Goal: Task Accomplishment & Management: Manage account settings

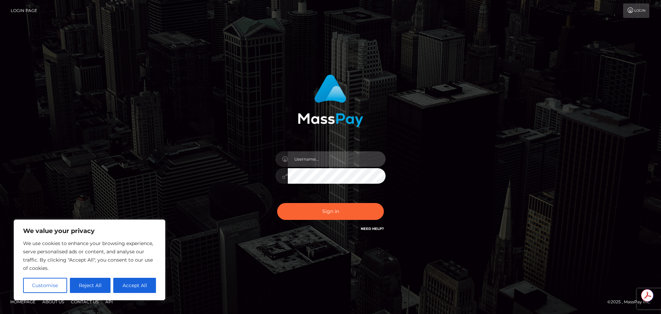
click at [322, 158] on input "text" at bounding box center [337, 158] width 98 height 15
type input "Michelle.T"
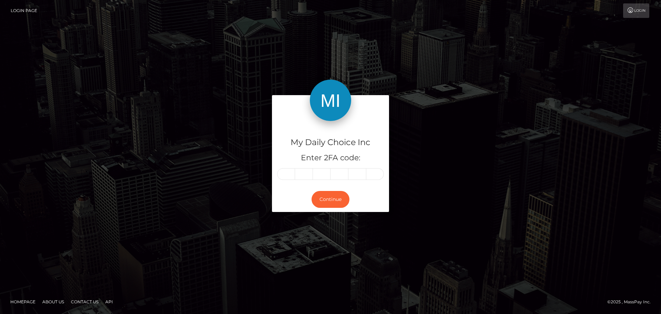
click at [333, 214] on form "My Daily Choice Inc Enter 2FA code: Continue" at bounding box center [330, 157] width 117 height 124
click at [284, 174] on input "text" at bounding box center [286, 174] width 18 height 12
type input "4"
type input "2"
type input "3"
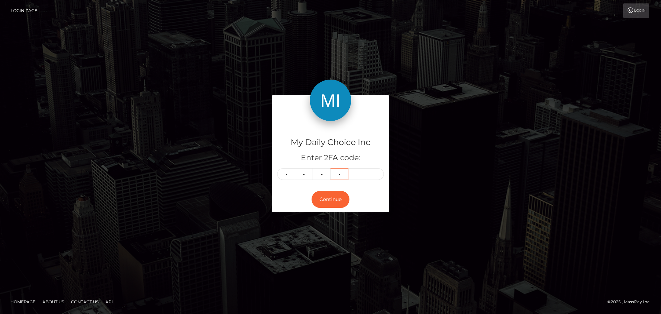
type input "1"
type input "7"
type input "4"
type input "2"
type input "3"
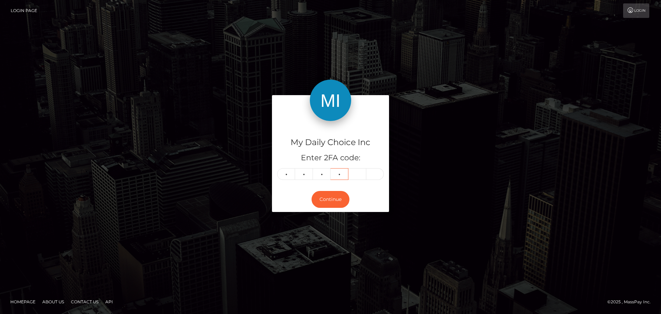
type input "1"
type input "7"
type input "4"
type input "2"
type input "0"
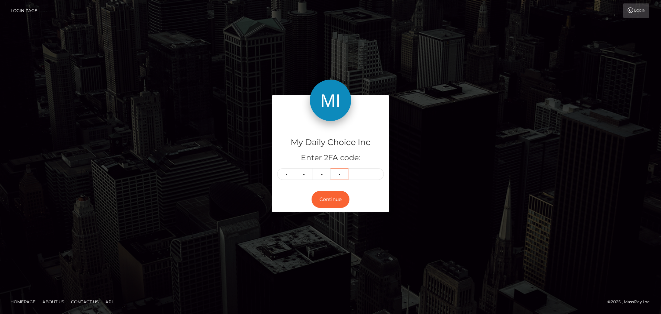
type input "3"
type input "1"
type input "7"
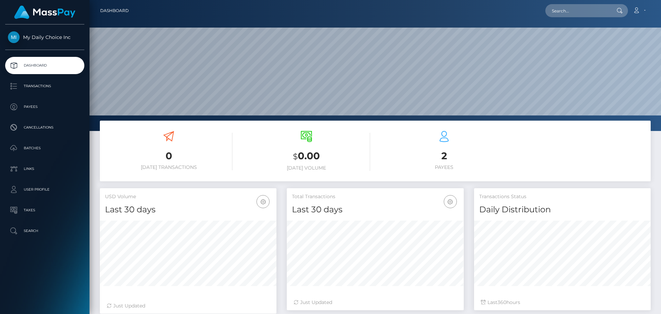
scroll to position [122, 177]
click at [30, 149] on p "Batches" at bounding box center [45, 148] width 74 height 10
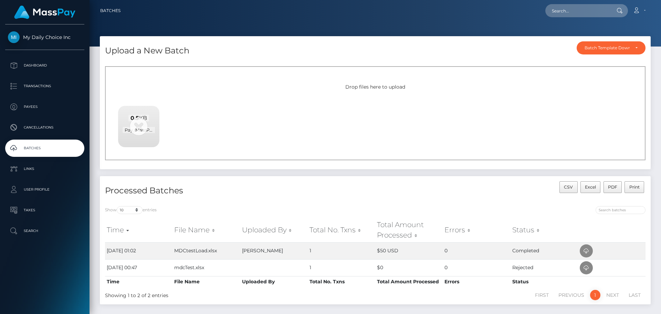
click at [338, 174] on div "Upload a New Batch Batch Template Download AED payout ARS payout AUD payout BRL…" at bounding box center [375, 106] width 561 height 140
click at [138, 127] on span "Pay_MassPay([DATE]-[DATE])_1757942421 (1).csv" at bounding box center [178, 130] width 110 height 6
click at [294, 110] on div "Drop files here to upload 0.5 KB Pay_MassPay([DATE]-[DATE])_1757942421 (1).csv …" at bounding box center [375, 113] width 540 height 94
click at [43, 64] on p "Dashboard" at bounding box center [45, 65] width 74 height 10
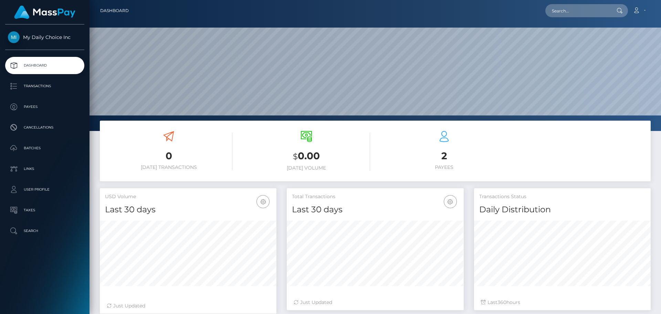
scroll to position [122, 177]
click at [25, 149] on p "Batches" at bounding box center [45, 148] width 74 height 10
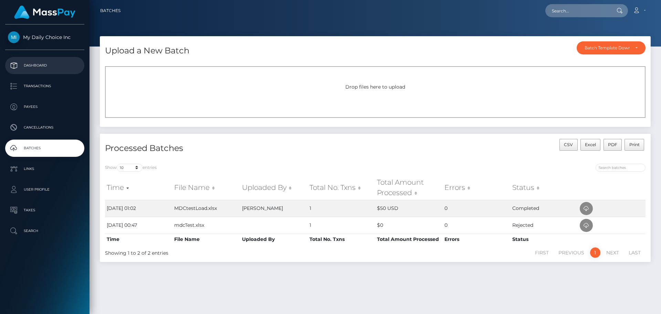
click at [35, 64] on p "Dashboard" at bounding box center [45, 65] width 74 height 10
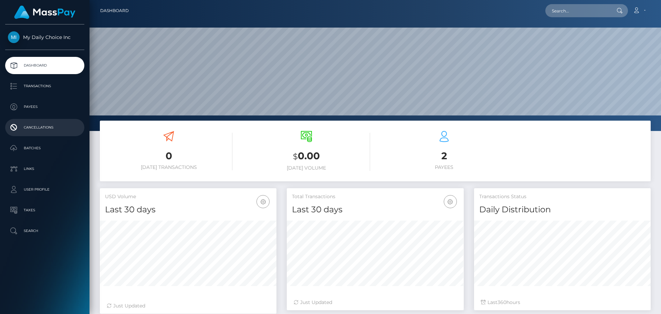
scroll to position [122, 177]
click at [38, 150] on p "Batches" at bounding box center [45, 148] width 74 height 10
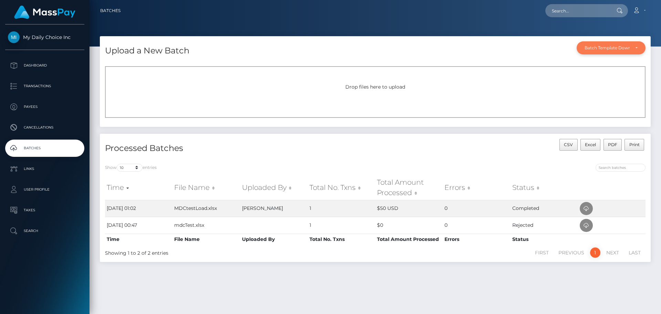
click at [606, 47] on div "Batch Template Download" at bounding box center [607, 48] width 45 height 6
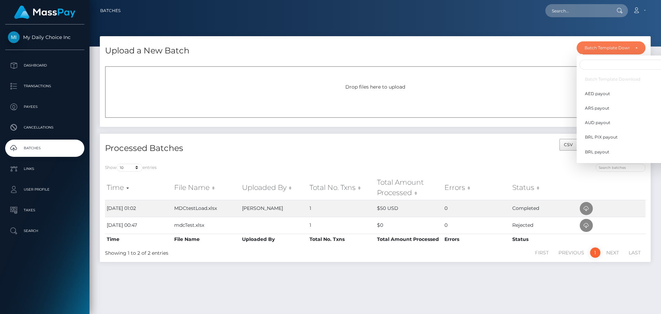
click at [491, 85] on div "Drop files here to upload" at bounding box center [375, 86] width 525 height 7
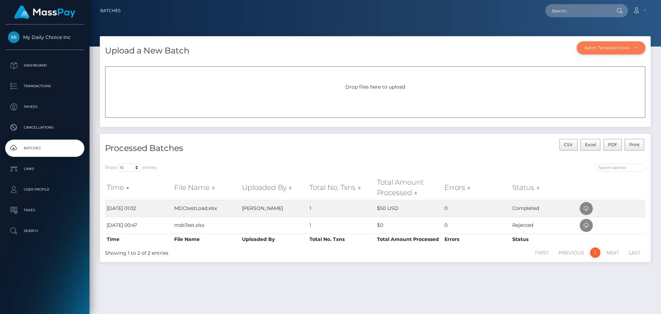
click at [623, 50] on div "Batch Template Download" at bounding box center [607, 48] width 45 height 6
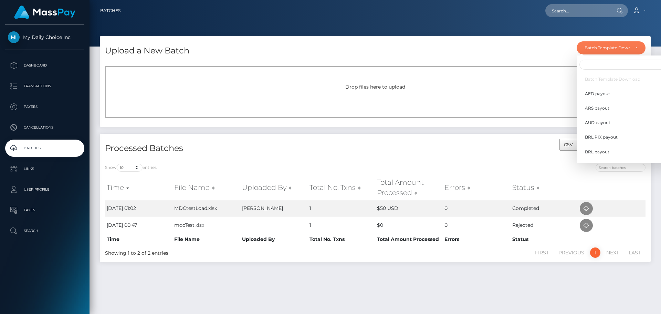
click at [548, 52] on div "Upload a New Batch Batch Template Download AED payout ARS payout AUD payout BRL…" at bounding box center [375, 48] width 551 height 25
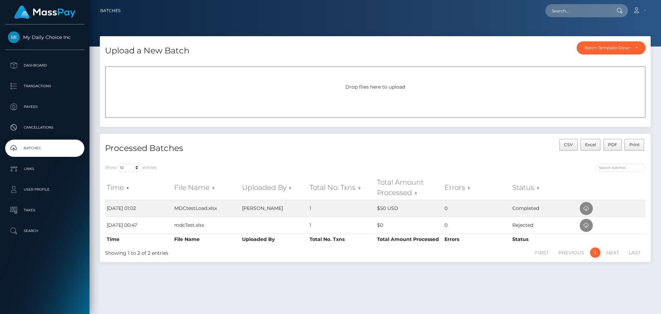
click at [372, 91] on div "Drop files here to upload" at bounding box center [375, 92] width 540 height 52
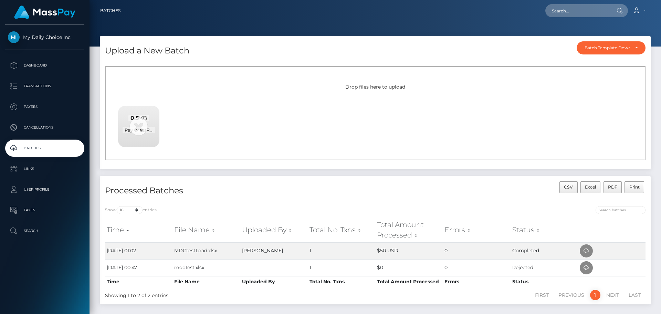
drag, startPoint x: 319, startPoint y: 170, endPoint x: 315, endPoint y: 170, distance: 4.5
click at [319, 170] on div "Upload a New Batch Batch Template Download AED payout ARS payout AUD payout BRL…" at bounding box center [375, 106] width 561 height 140
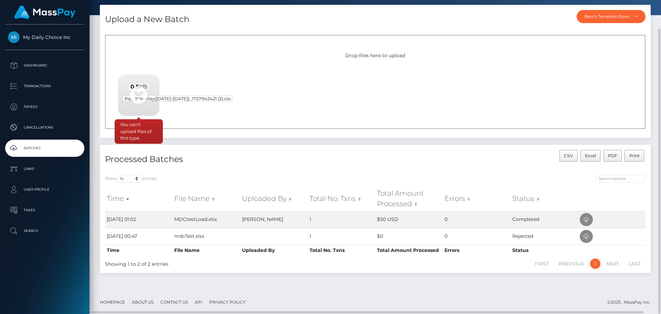
click at [138, 97] on span "Pay_MassPay(2025-09-13-2025-09-13)_1757942421 (2).csv" at bounding box center [178, 98] width 111 height 6
click at [139, 93] on div "0.5 KB Pay_MassPay(2025-09-13-2025-09-13)_1757942421 (2).csv" at bounding box center [138, 92] width 41 height 37
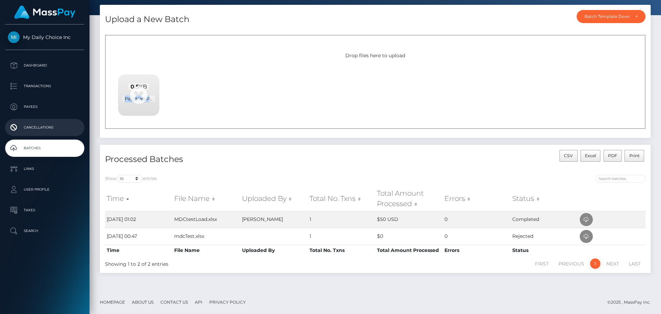
click at [44, 126] on p "Cancellations" at bounding box center [45, 127] width 74 height 10
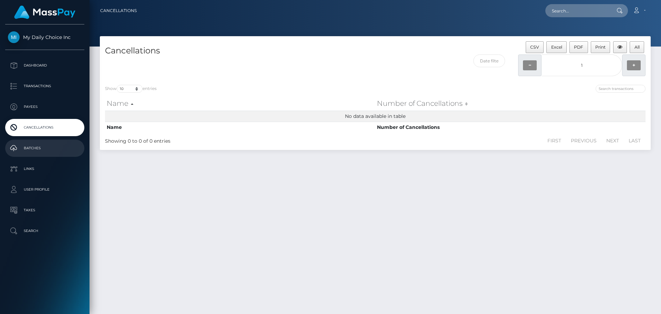
click at [32, 146] on p "Batches" at bounding box center [45, 148] width 74 height 10
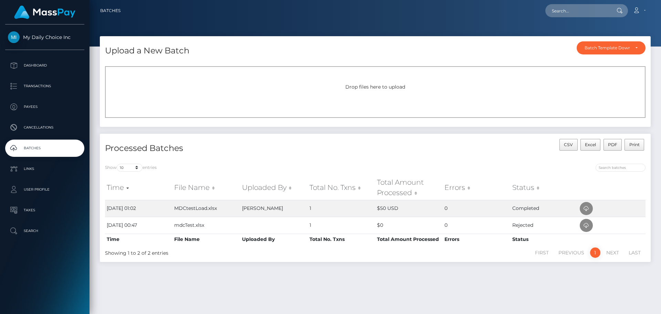
click at [367, 91] on div "Drop files here to upload" at bounding box center [375, 92] width 540 height 52
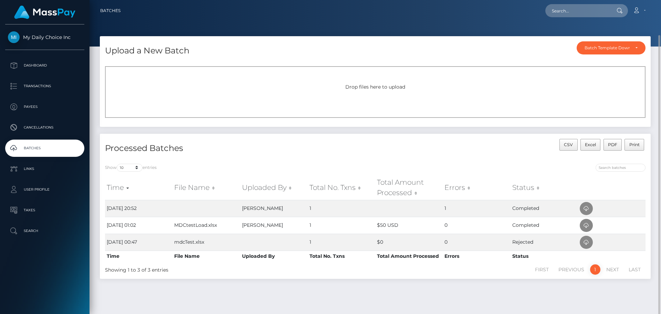
scroll to position [18, 0]
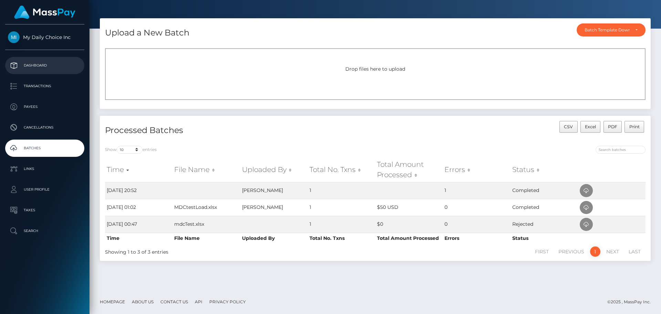
click at [34, 66] on p "Dashboard" at bounding box center [45, 65] width 74 height 10
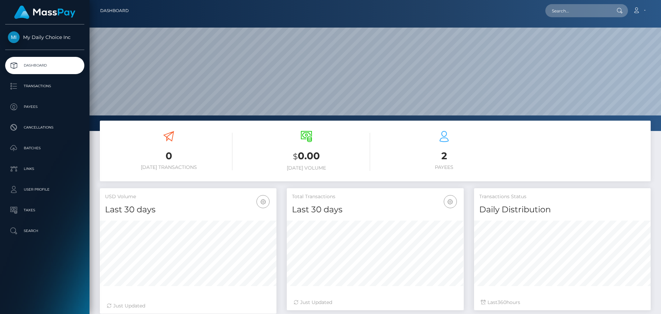
scroll to position [122, 177]
click at [43, 91] on p "Transactions" at bounding box center [45, 86] width 74 height 10
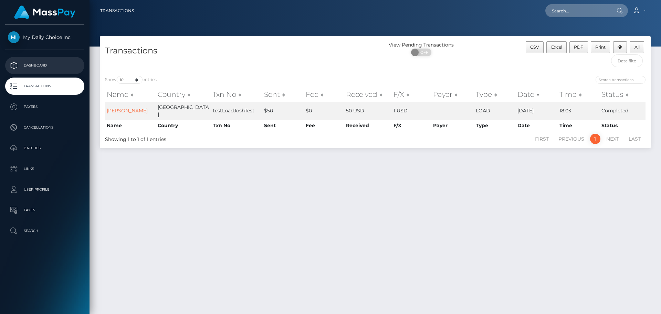
click at [33, 64] on p "Dashboard" at bounding box center [45, 65] width 74 height 10
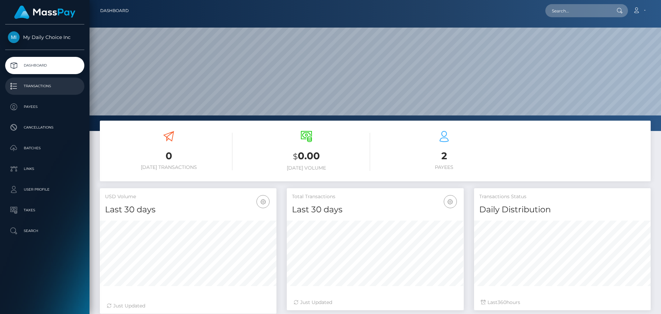
click at [51, 85] on p "Transactions" at bounding box center [45, 86] width 74 height 10
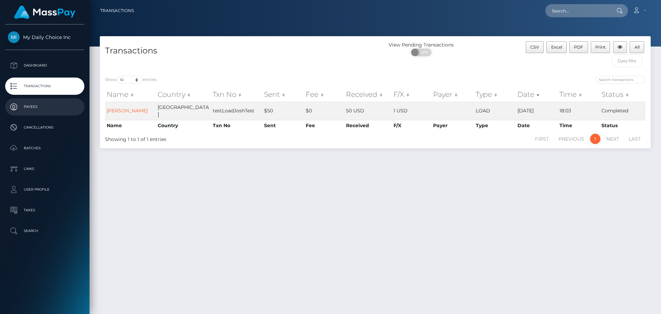
click at [36, 104] on p "Payees" at bounding box center [45, 107] width 74 height 10
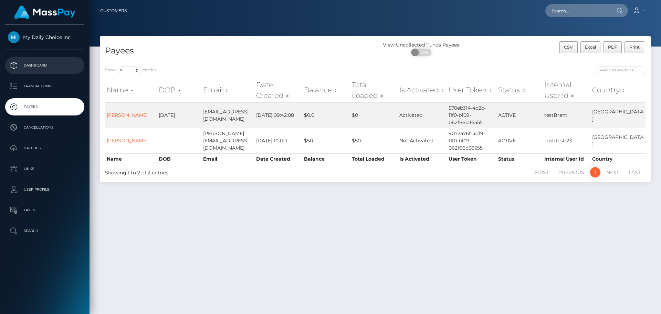
click at [35, 66] on p "Dashboard" at bounding box center [45, 65] width 74 height 10
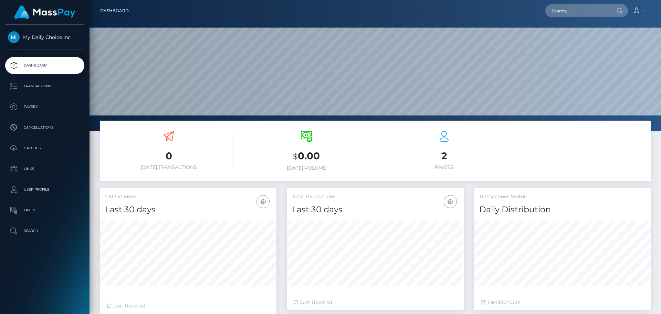
scroll to position [122, 177]
click at [56, 38] on span "My Daily Choice Inc" at bounding box center [44, 37] width 79 height 6
click at [33, 150] on p "Batches" at bounding box center [45, 148] width 74 height 10
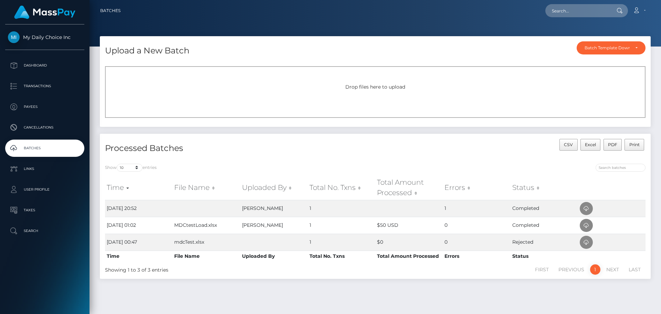
scroll to position [18, 0]
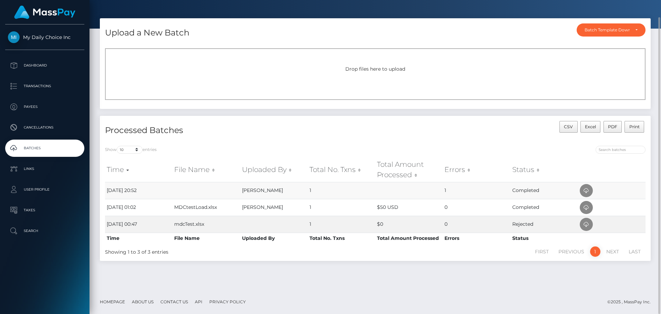
click at [447, 190] on td "1" at bounding box center [476, 190] width 67 height 17
click at [444, 190] on td "1" at bounding box center [476, 190] width 67 height 17
click at [121, 191] on td "[DATE] 20:52" at bounding box center [138, 190] width 67 height 17
click at [265, 190] on td "[PERSON_NAME]" at bounding box center [273, 190] width 67 height 17
click at [446, 190] on td "1" at bounding box center [476, 190] width 67 height 17
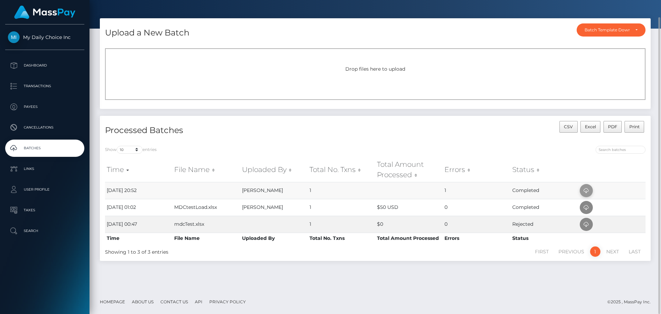
click at [587, 189] on icon at bounding box center [586, 190] width 8 height 9
click at [586, 190] on icon at bounding box center [586, 190] width 8 height 9
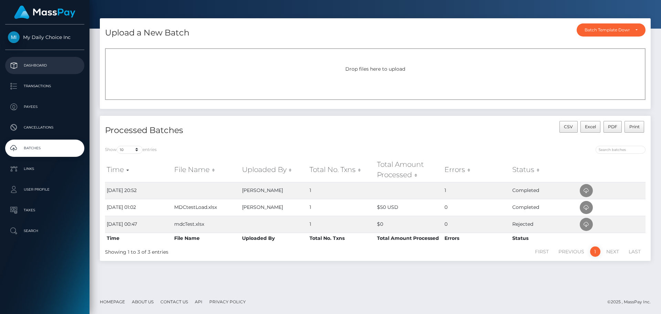
click at [32, 69] on p "Dashboard" at bounding box center [45, 65] width 74 height 10
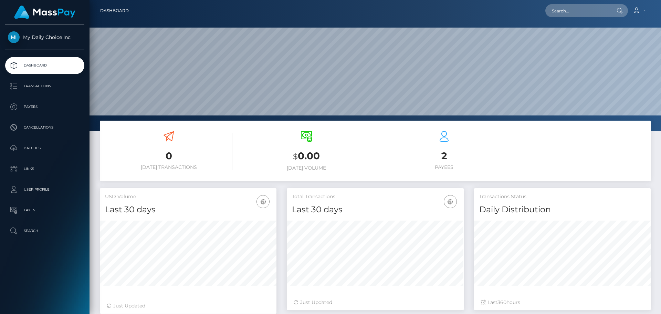
scroll to position [122, 177]
click at [44, 86] on p "Transactions" at bounding box center [45, 86] width 74 height 10
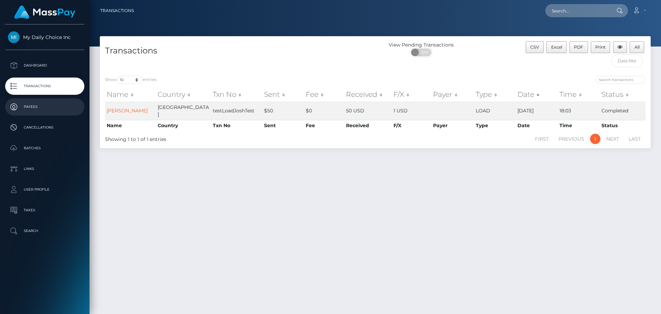
click at [39, 107] on p "Payees" at bounding box center [45, 107] width 74 height 10
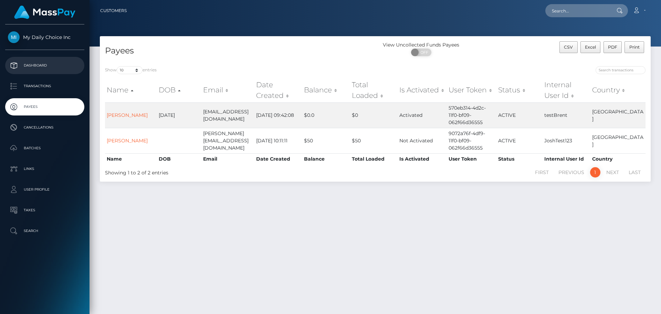
click at [40, 62] on p "Dashboard" at bounding box center [45, 65] width 74 height 10
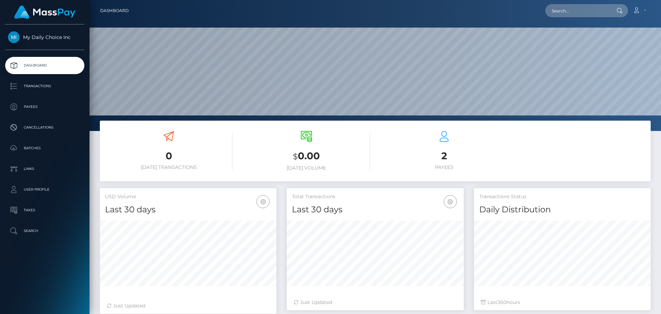
scroll to position [122, 177]
click at [646, 9] on link "Account" at bounding box center [639, 10] width 20 height 14
click at [614, 45] on link "Logout" at bounding box center [622, 44] width 55 height 13
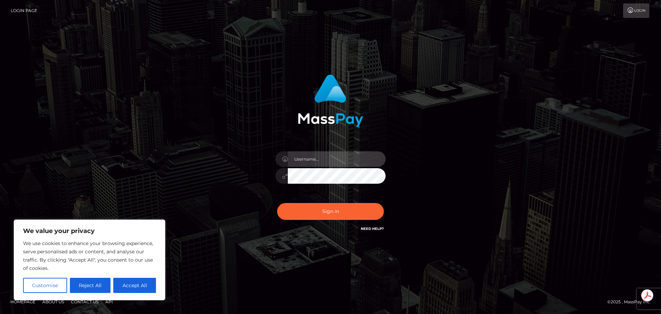
click at [310, 156] on input "text" at bounding box center [337, 158] width 98 height 15
type input "[PERSON_NAME].T"
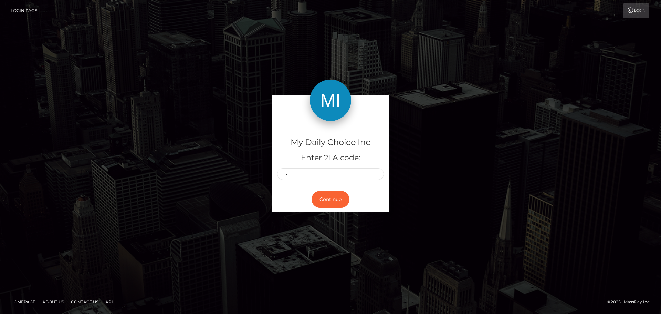
type input "2"
type input "8"
type input "5"
type input "4"
type input "9"
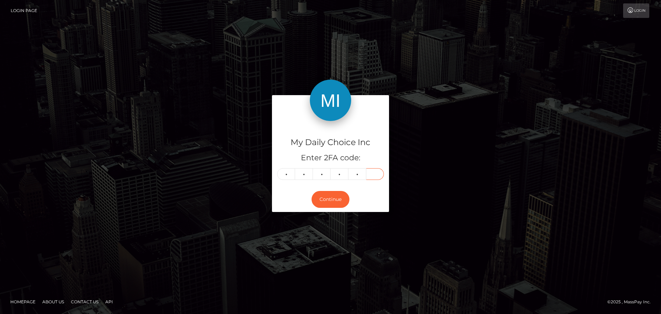
type input "1"
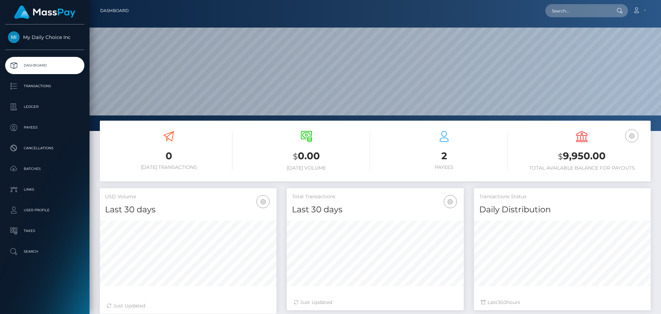
scroll to position [122, 177]
click at [34, 210] on p "User Profile" at bounding box center [45, 210] width 74 height 10
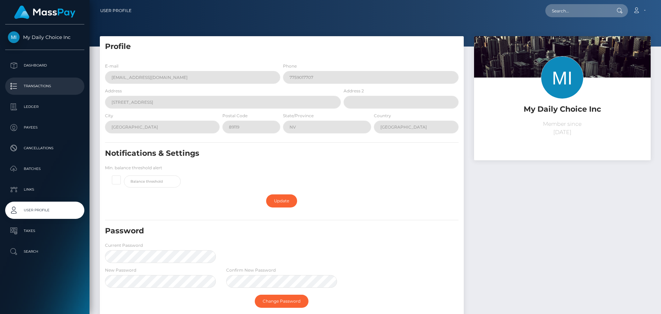
click at [40, 83] on p "Transactions" at bounding box center [45, 86] width 74 height 10
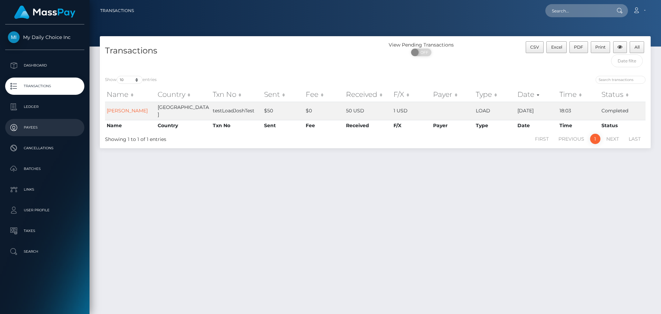
click at [41, 127] on p "Payees" at bounding box center [45, 127] width 74 height 10
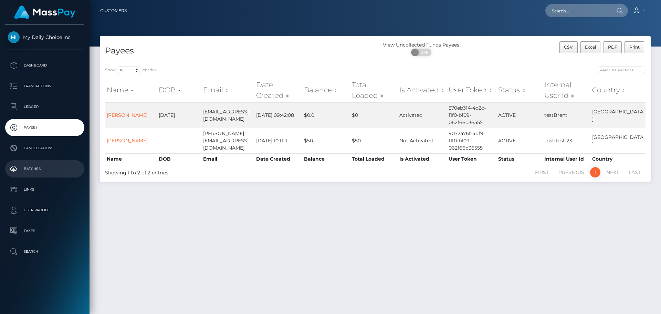
click at [41, 169] on p "Batches" at bounding box center [45, 169] width 74 height 10
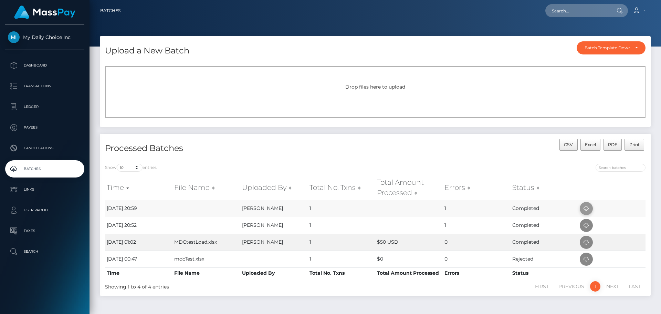
click at [587, 207] on icon at bounding box center [586, 208] width 8 height 9
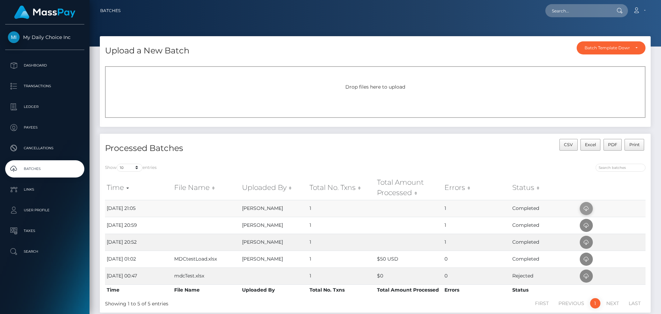
click at [585, 208] on icon at bounding box center [586, 208] width 8 height 9
click at [35, 62] on p "Dashboard" at bounding box center [45, 65] width 74 height 10
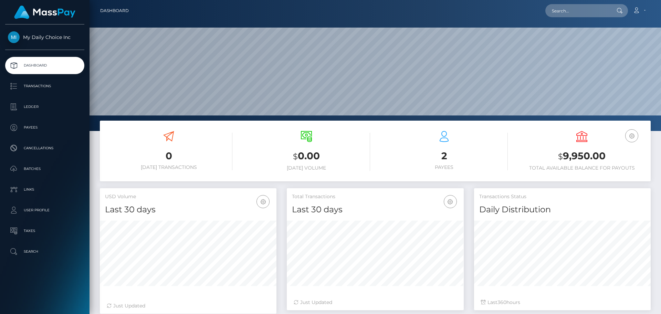
scroll to position [122, 177]
click at [40, 168] on p "Batches" at bounding box center [45, 169] width 74 height 10
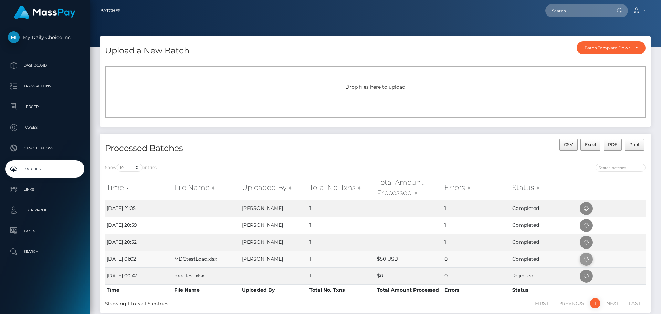
click at [588, 258] on icon at bounding box center [586, 259] width 8 height 9
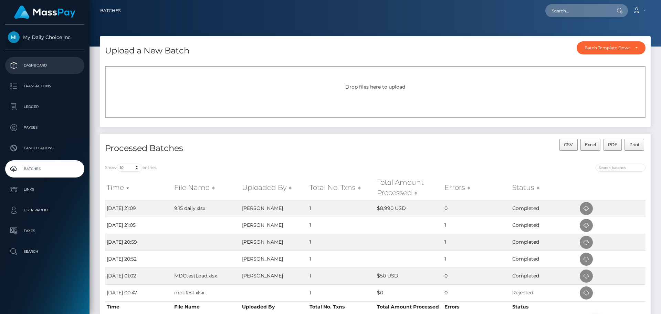
click at [39, 65] on p "Dashboard" at bounding box center [45, 65] width 74 height 10
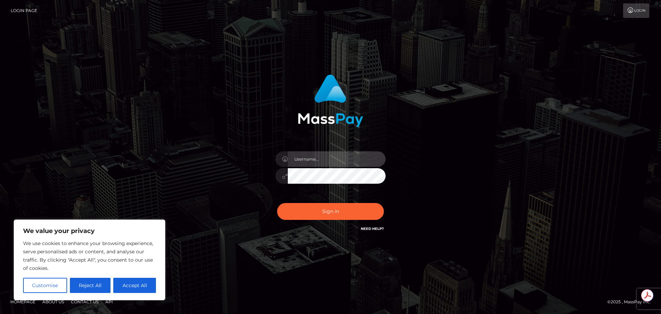
click at [328, 156] on input "text" at bounding box center [337, 158] width 98 height 15
type input "[PERSON_NAME].T"
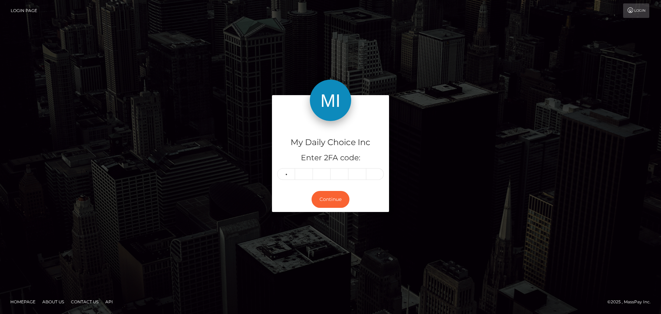
type input "0"
type input "1"
type input "3"
type input "7"
type input "3"
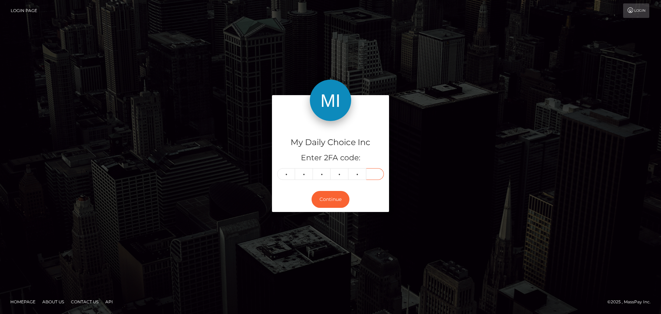
type input "0"
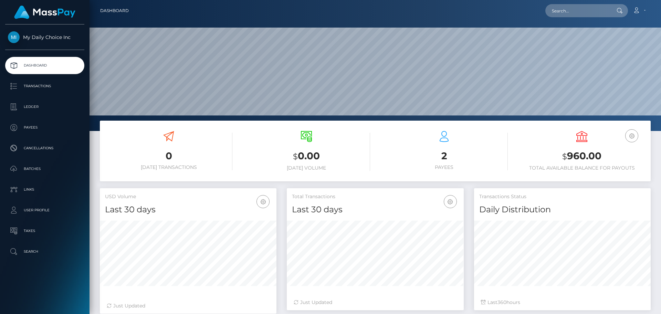
scroll to position [122, 177]
click at [42, 168] on p "Batches" at bounding box center [45, 169] width 74 height 10
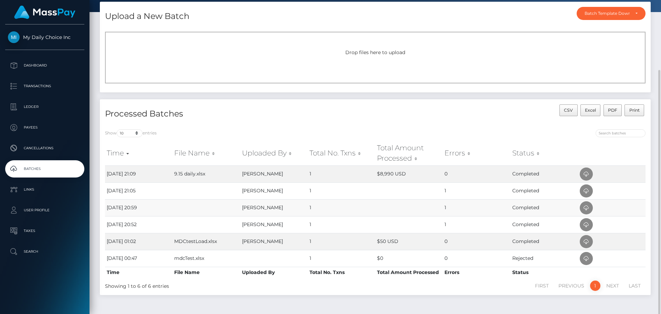
scroll to position [56, 0]
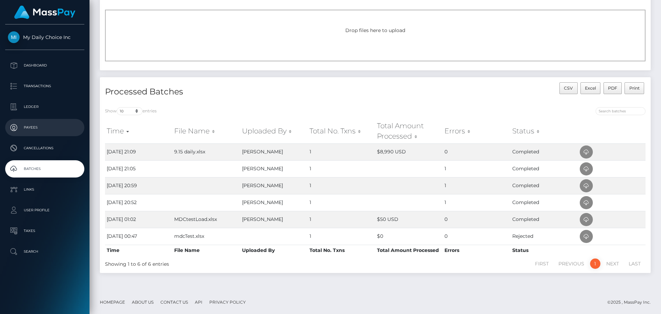
click at [29, 125] on p "Payees" at bounding box center [45, 127] width 74 height 10
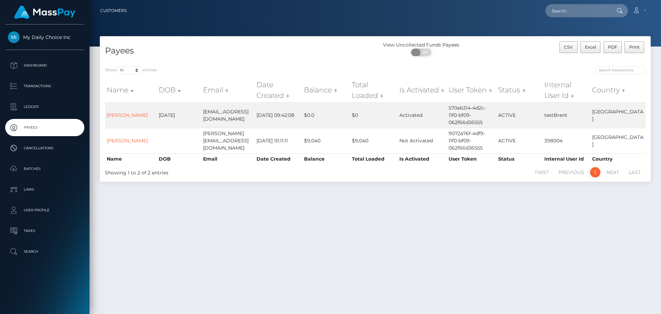
click at [414, 52] on span at bounding box center [415, 53] width 9 height 8
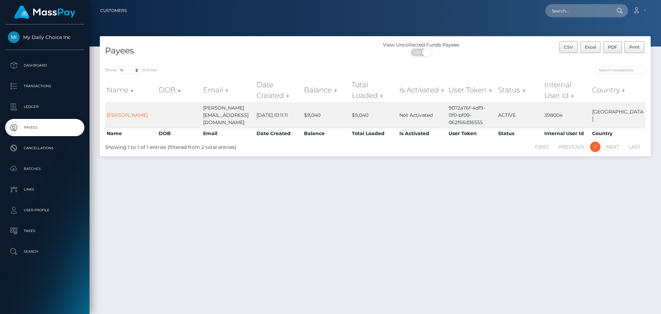
click at [416, 51] on span "ON" at bounding box center [418, 53] width 17 height 8
checkbox input "false"
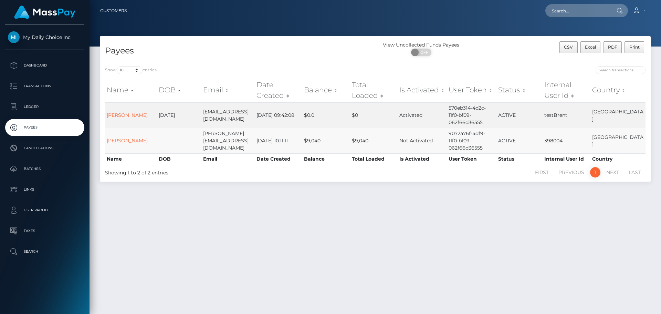
click at [121, 137] on link "[PERSON_NAME]" at bounding box center [127, 140] width 41 height 6
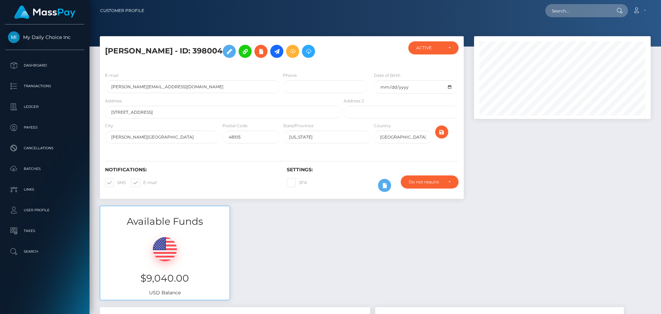
scroll to position [83, 177]
click at [225, 53] on icon at bounding box center [229, 51] width 8 height 9
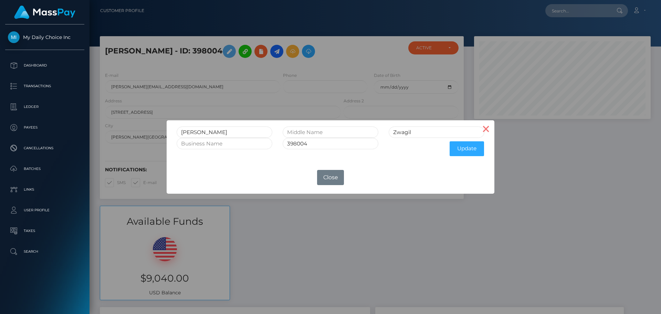
click at [485, 131] on button "×" at bounding box center [486, 128] width 17 height 17
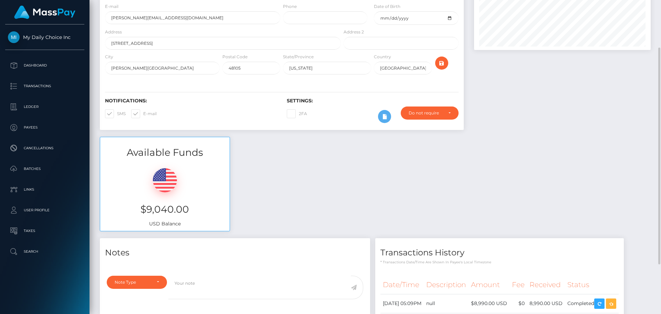
scroll to position [0, 0]
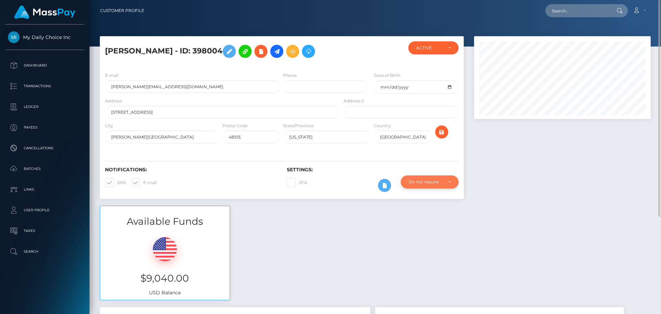
click at [450, 180] on div "Do not require" at bounding box center [430, 182] width 42 height 6
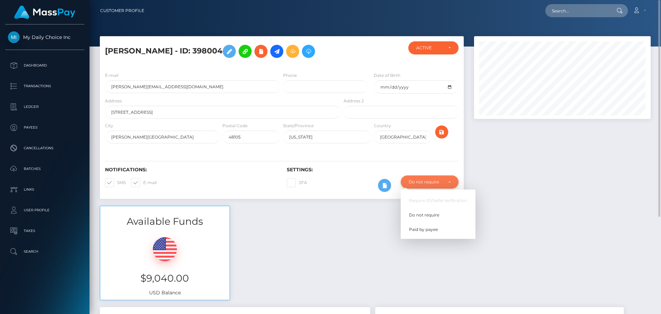
scroll to position [83, 177]
click at [450, 180] on div "Do not require" at bounding box center [430, 182] width 42 height 6
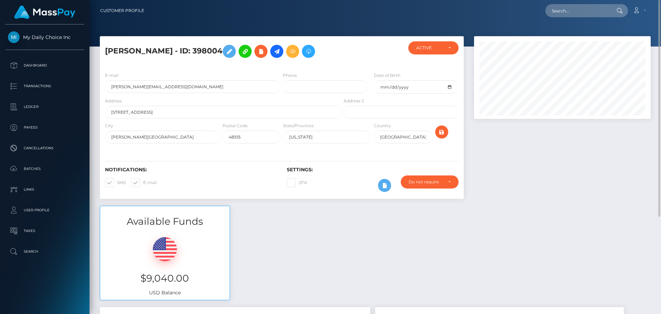
click at [373, 246] on div "Available Funds $9,040.00 USD Balance" at bounding box center [375, 256] width 561 height 101
click at [257, 52] on icon at bounding box center [261, 51] width 8 height 9
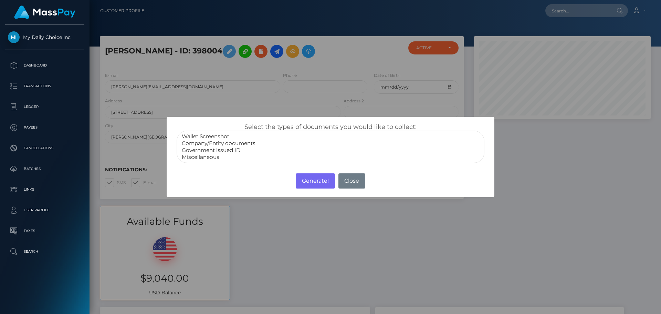
scroll to position [0, 0]
select select "Wallet Screenshot"
click at [216, 148] on option "Wallet Screenshot" at bounding box center [330, 150] width 299 height 7
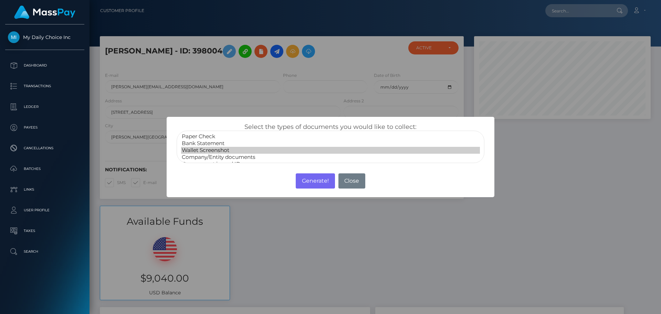
scroll to position [14, 0]
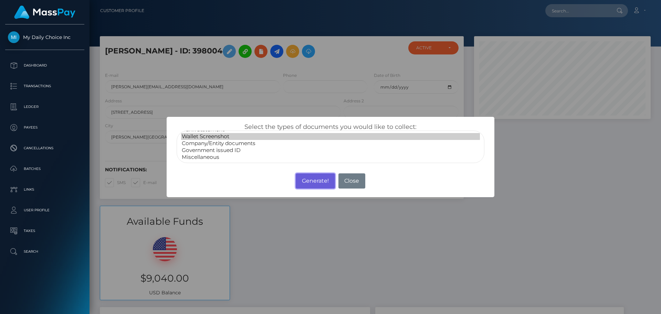
click at [312, 180] on button "Generate!" at bounding box center [315, 180] width 39 height 15
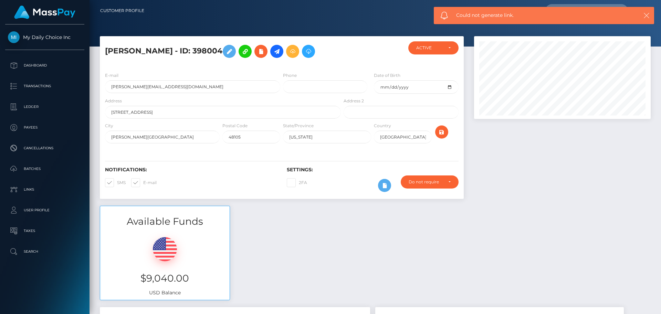
click at [647, 15] on icon "button" at bounding box center [646, 15] width 7 height 7
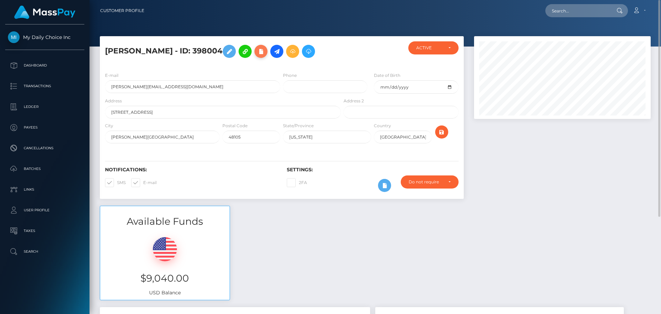
click at [257, 50] on icon at bounding box center [261, 51] width 8 height 9
select select
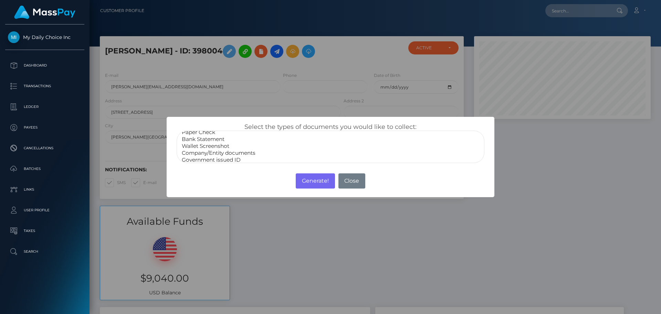
scroll to position [0, 0]
click at [355, 178] on button "Close" at bounding box center [351, 180] width 27 height 15
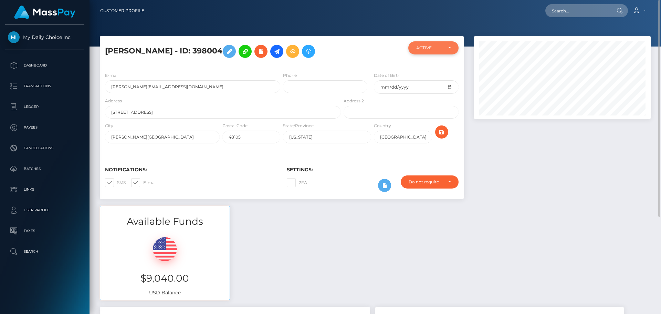
click at [453, 46] on div "ACTIVE" at bounding box center [433, 47] width 50 height 13
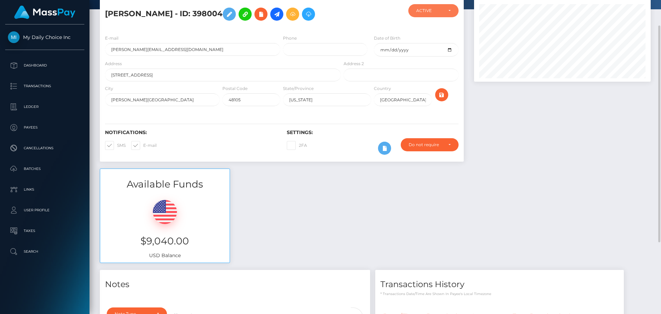
scroll to position [0, 0]
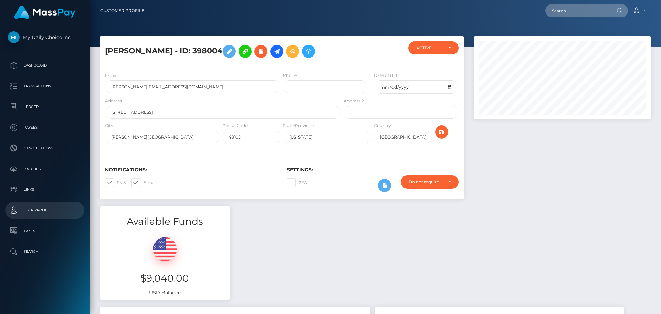
click at [48, 210] on p "User Profile" at bounding box center [45, 210] width 74 height 10
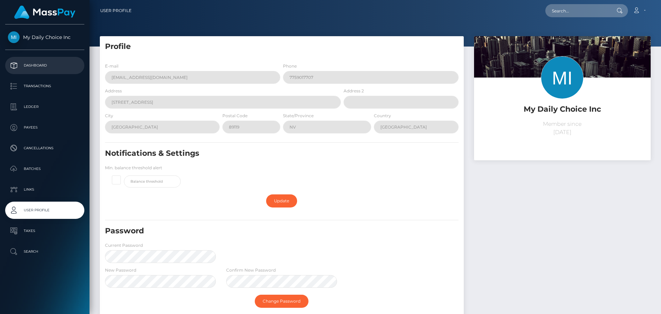
click at [36, 67] on p "Dashboard" at bounding box center [45, 65] width 74 height 10
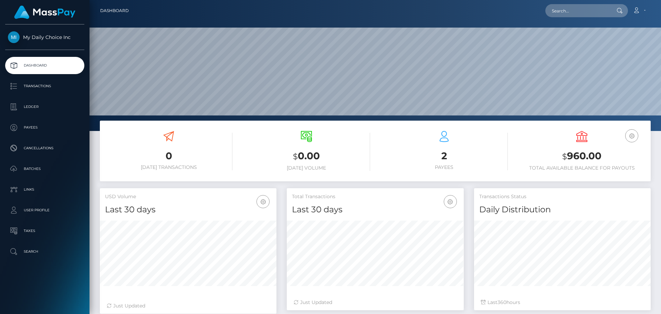
scroll to position [69, 0]
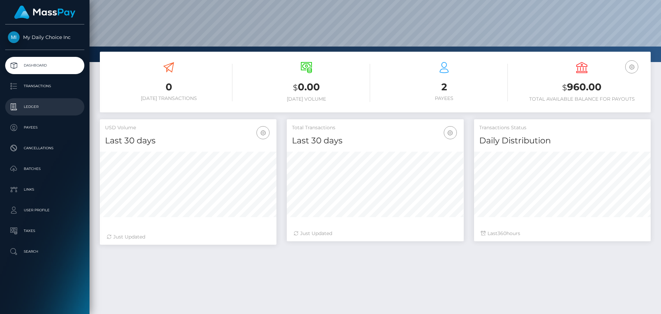
click at [43, 107] on p "Ledger" at bounding box center [45, 107] width 74 height 10
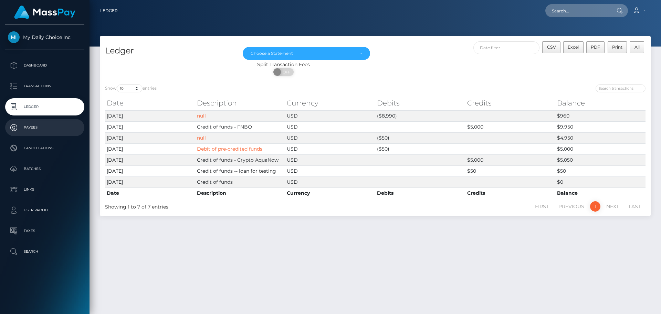
click at [36, 127] on p "Payees" at bounding box center [45, 127] width 74 height 10
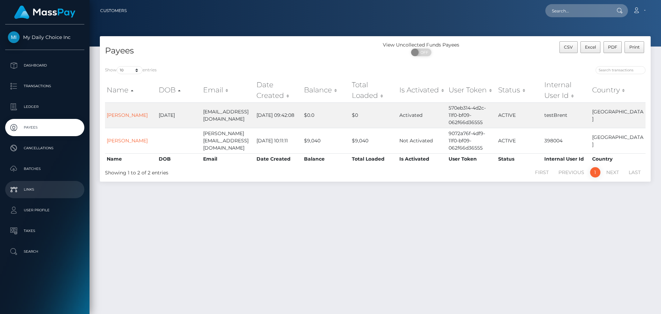
click at [37, 184] on p "Links" at bounding box center [45, 189] width 74 height 10
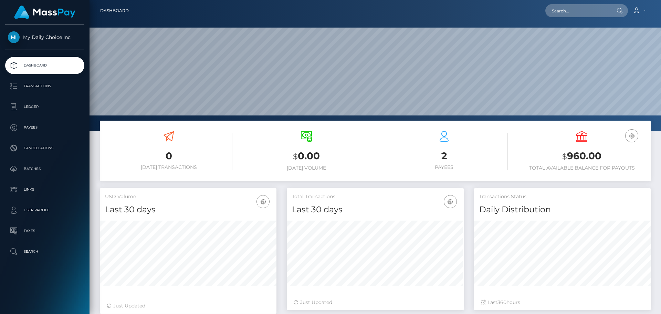
scroll to position [122, 177]
click at [43, 228] on p "Taxes" at bounding box center [45, 230] width 74 height 10
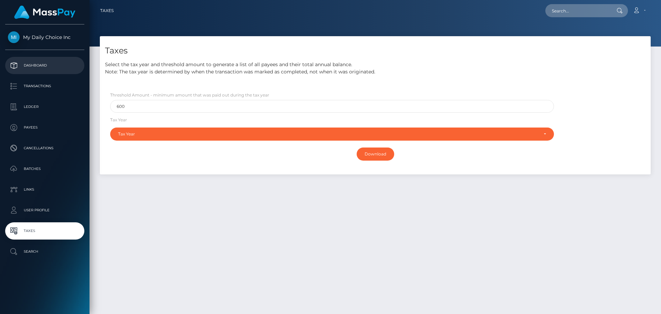
click at [48, 64] on p "Dashboard" at bounding box center [45, 65] width 74 height 10
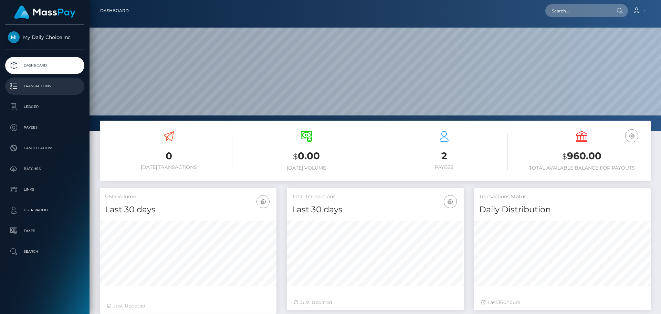
click at [33, 86] on p "Transactions" at bounding box center [45, 86] width 74 height 10
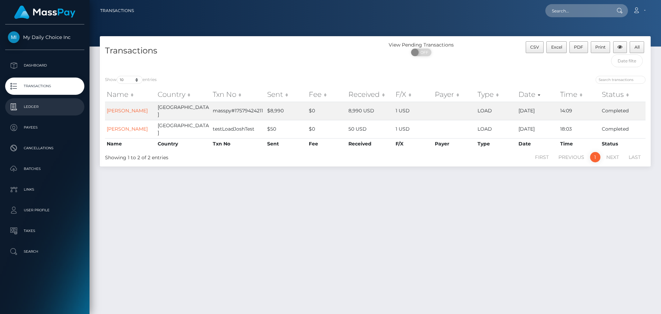
click at [36, 106] on p "Ledger" at bounding box center [45, 107] width 74 height 10
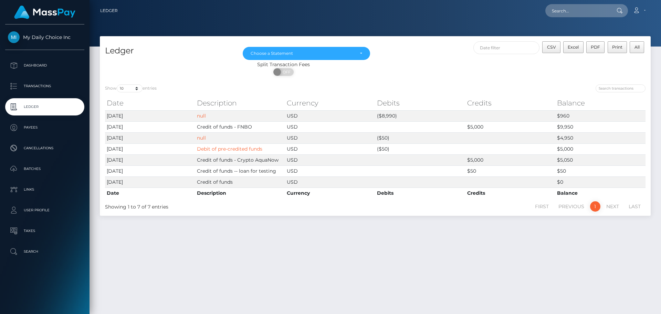
click at [38, 125] on p "Payees" at bounding box center [45, 127] width 74 height 10
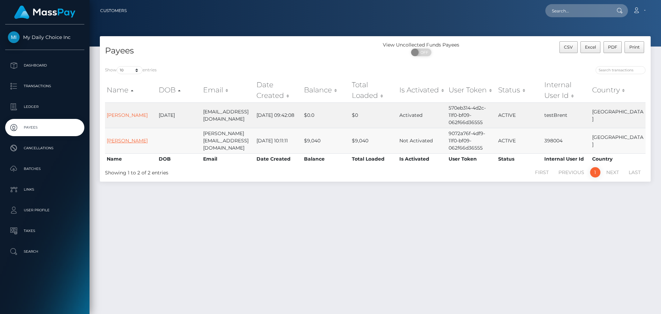
click at [126, 138] on link "Josh Zwagil" at bounding box center [127, 140] width 41 height 6
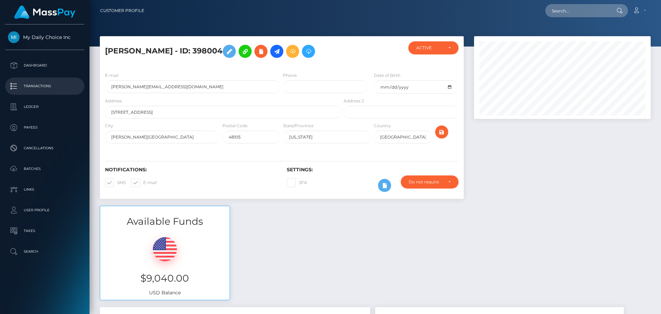
click at [42, 87] on p "Transactions" at bounding box center [45, 86] width 74 height 10
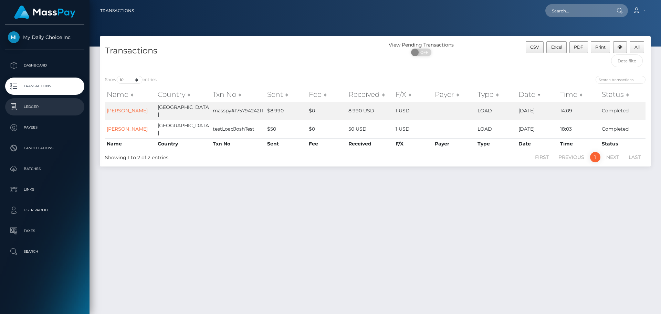
click at [37, 105] on p "Ledger" at bounding box center [45, 107] width 74 height 10
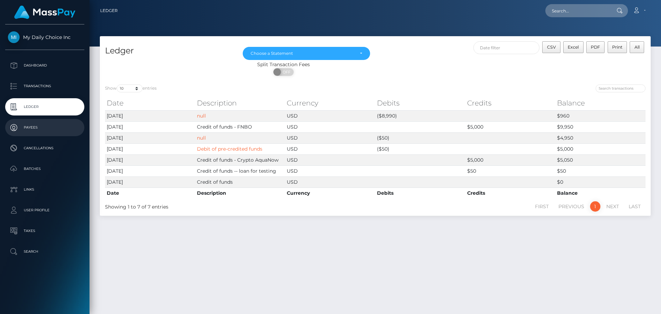
click at [38, 123] on p "Payees" at bounding box center [45, 127] width 74 height 10
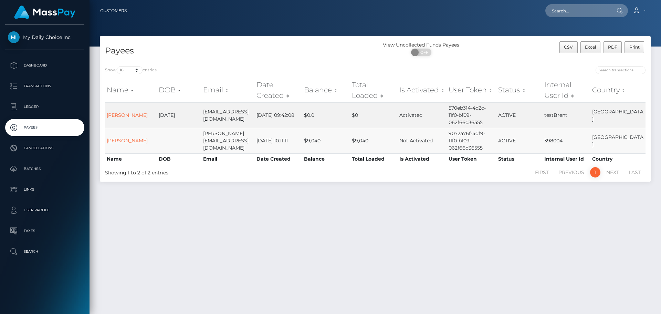
click at [129, 138] on link "[PERSON_NAME]" at bounding box center [127, 140] width 41 height 6
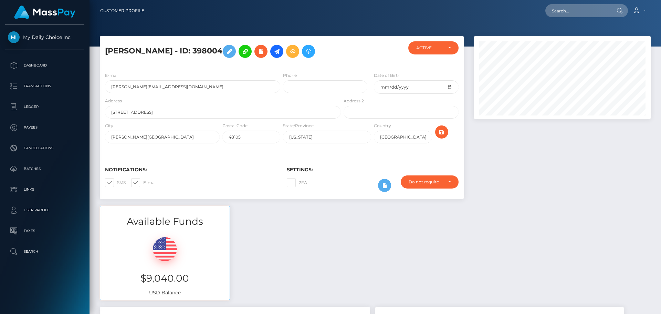
scroll to position [83, 177]
click at [128, 89] on input "josh@mydailychoice.com" at bounding box center [192, 86] width 175 height 13
click at [181, 86] on input "josh@mydailychoice.com" at bounding box center [192, 86] width 175 height 13
click at [189, 68] on div "E-mail josh@mydailychoice.com Phone Date of Birth Address Address 2" at bounding box center [282, 108] width 364 height 84
click at [225, 50] on icon at bounding box center [229, 51] width 8 height 9
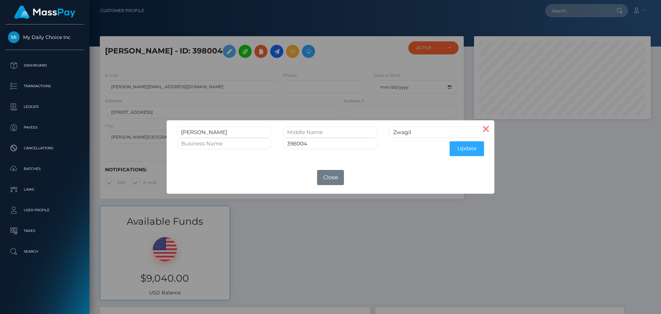
click at [485, 129] on button "×" at bounding box center [486, 128] width 17 height 17
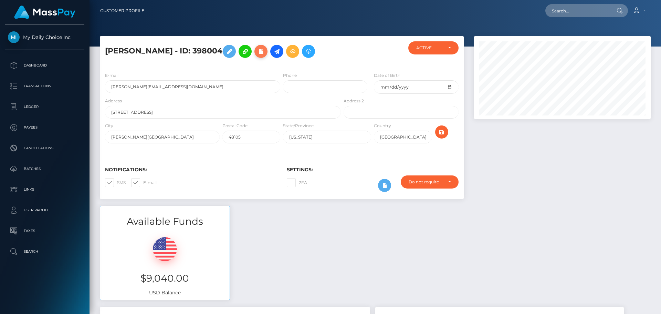
click at [257, 52] on icon at bounding box center [261, 51] width 8 height 9
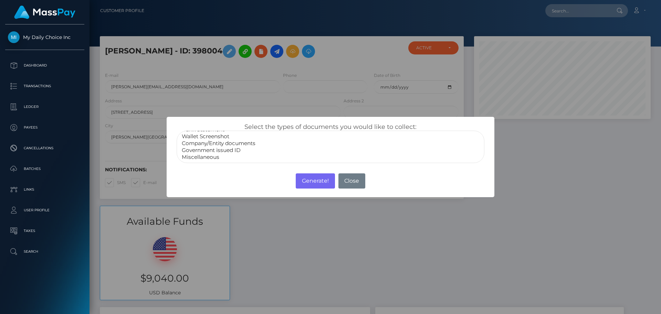
scroll to position [0, 0]
select select "Wallet Screenshot"
click at [207, 149] on option "Wallet Screenshot" at bounding box center [330, 150] width 299 height 7
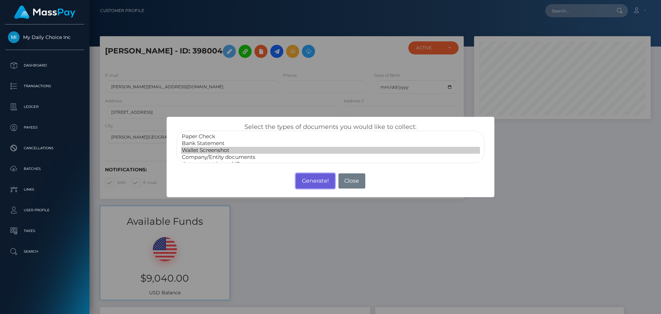
click at [312, 179] on button "Generate!" at bounding box center [315, 180] width 39 height 15
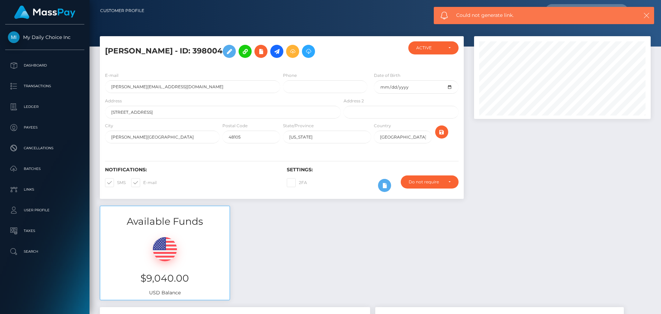
click at [647, 16] on icon "button" at bounding box center [646, 15] width 7 height 7
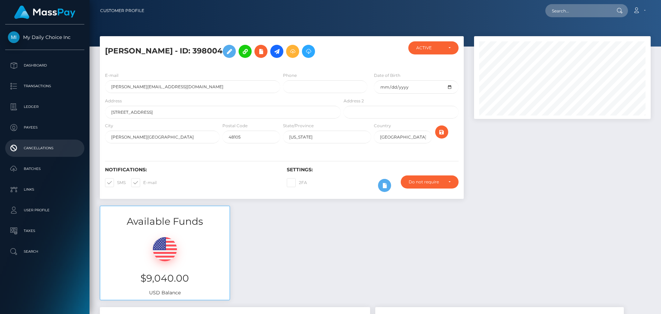
click at [38, 150] on p "Cancellations" at bounding box center [45, 148] width 74 height 10
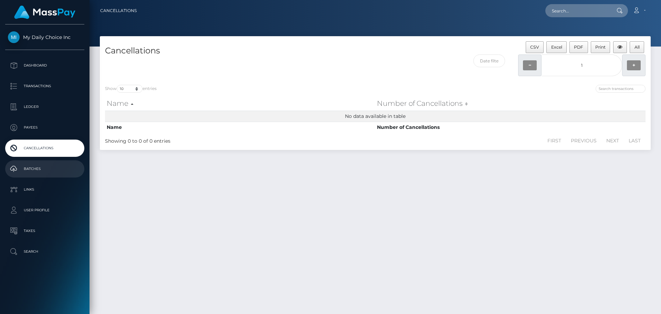
click at [36, 168] on p "Batches" at bounding box center [45, 169] width 74 height 10
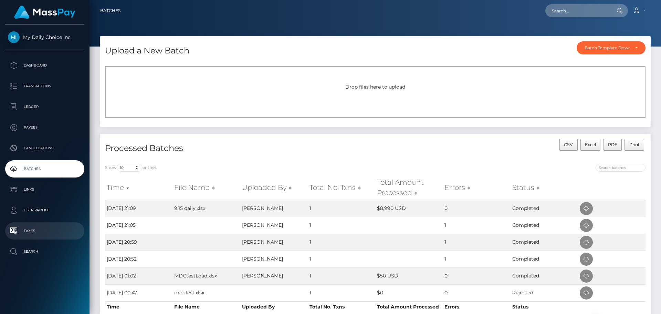
click at [40, 230] on p "Taxes" at bounding box center [45, 230] width 74 height 10
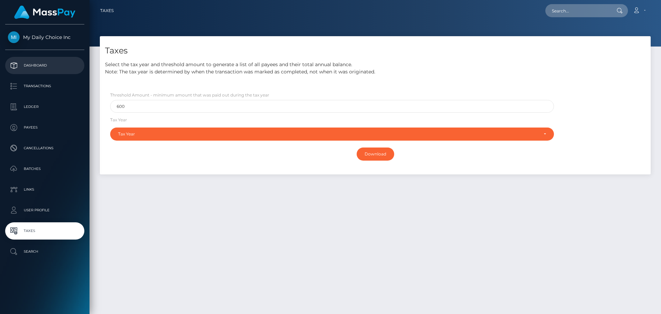
click at [34, 64] on p "Dashboard" at bounding box center [45, 65] width 74 height 10
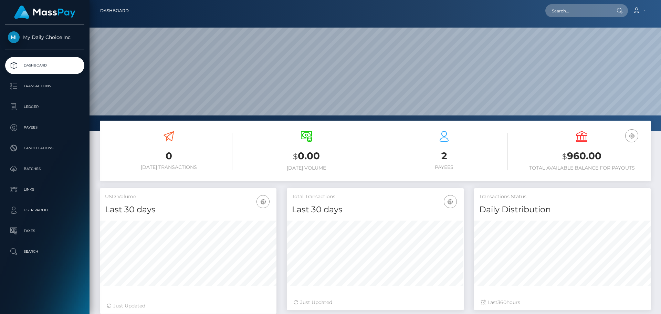
scroll to position [122, 177]
